Goal: Find specific page/section: Find specific page/section

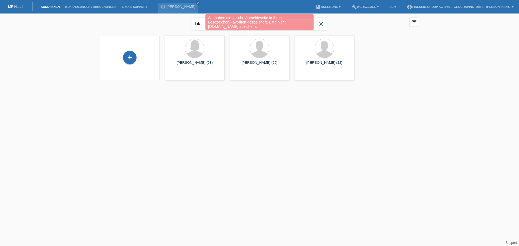
click at [201, 22] on div "Sie haben die falsche Anmeldeseite in Ihren Lesezeichen/Favoriten gespeichert. …" at bounding box center [259, 22] width 311 height 17
click at [203, 24] on div "Sie haben die falsche Anmeldeseite in Ihren Lesezeichen/Favoriten gespeichert. …" at bounding box center [259, 22] width 311 height 17
click at [320, 24] on div "Sie haben die falsche Anmeldeseite in Ihren Lesezeichen/Favoriten gespeichert. …" at bounding box center [259, 22] width 311 height 17
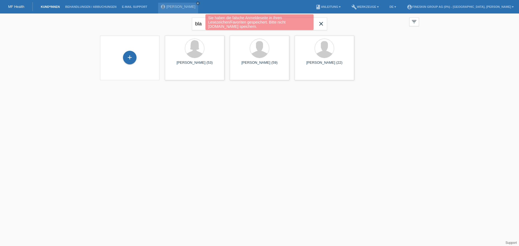
click at [323, 24] on div "Sie haben die falsche Anmeldeseite in Ihren Lesezeichen/Favoriten gespeichert. …" at bounding box center [259, 22] width 311 height 17
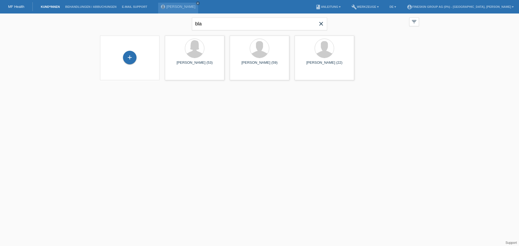
click at [322, 24] on icon "close" at bounding box center [321, 24] width 6 height 6
type input "spieler"
click at [175, 75] on span "Anzeigen" at bounding box center [180, 76] width 15 height 4
